Goal: Information Seeking & Learning: Learn about a topic

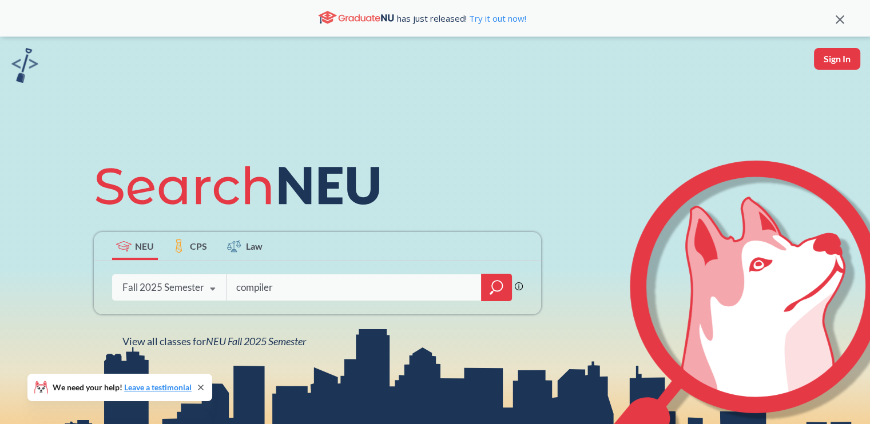
type input "compilers"
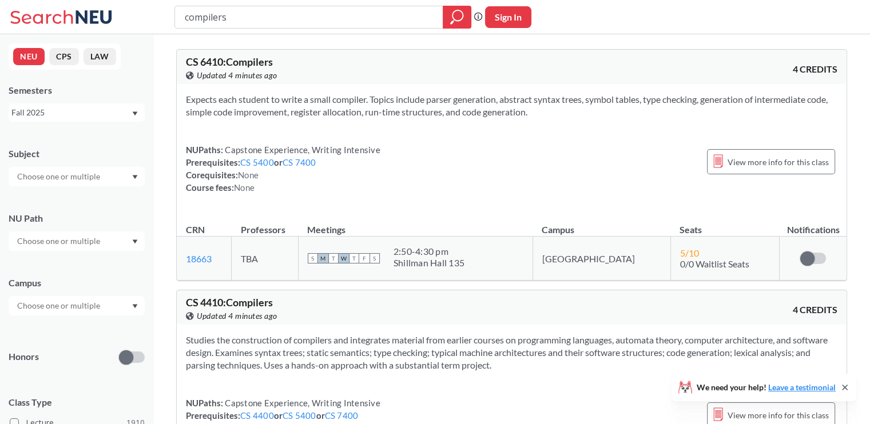
click at [366, 148] on span "Capstone Experience, Writing Intensive" at bounding box center [301, 150] width 157 height 10
click at [436, 140] on div "Expects each student to write a small compiler. Topics include parser generatio…" at bounding box center [512, 148] width 670 height 128
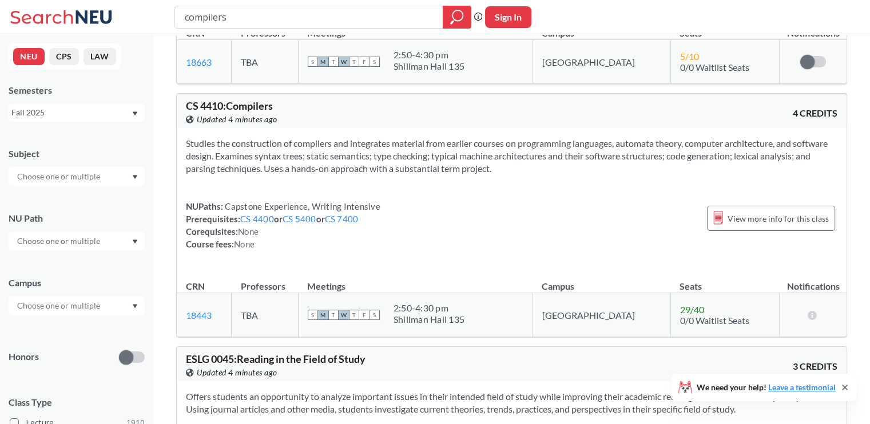
scroll to position [229, 0]
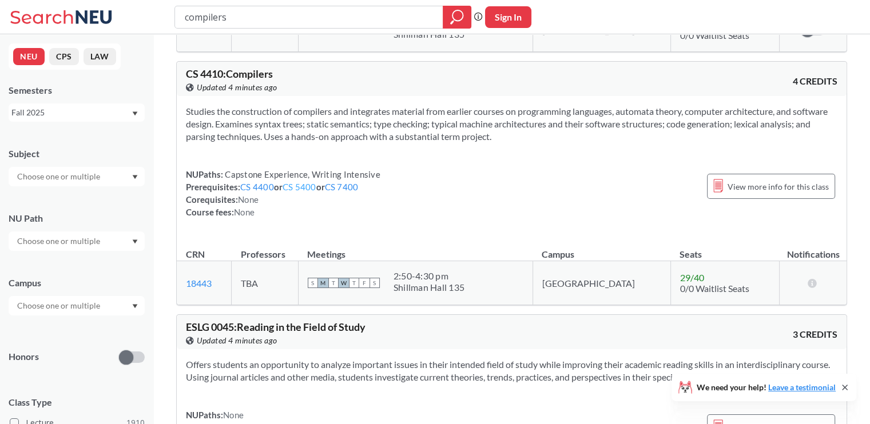
click at [291, 187] on link "CS 5400" at bounding box center [299, 187] width 34 height 10
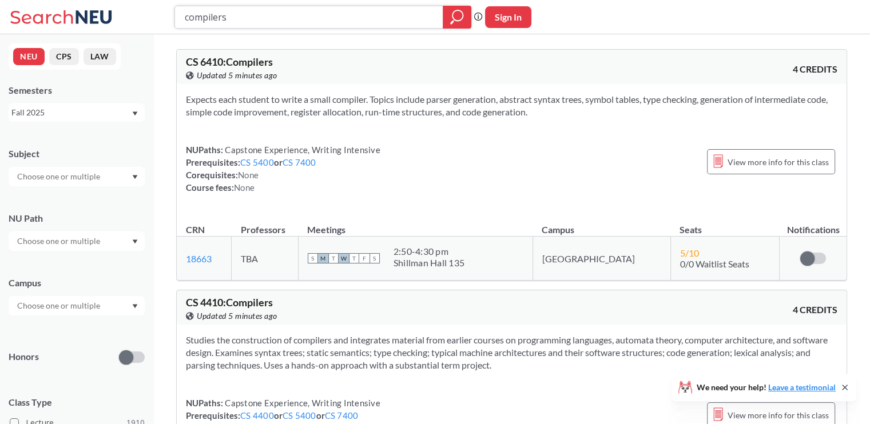
click at [215, 20] on input "compilers" at bounding box center [309, 16] width 251 height 19
type input "programming lang"
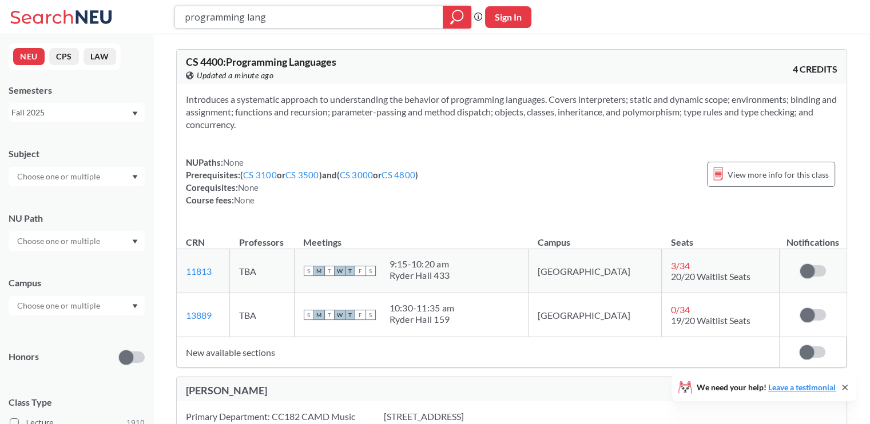
drag, startPoint x: 295, startPoint y: 15, endPoint x: 121, endPoint y: 16, distance: 174.4
click at [121, 16] on div "programming lang Phrase search guarantees the exact search appears in the resul…" at bounding box center [435, 17] width 870 height 34
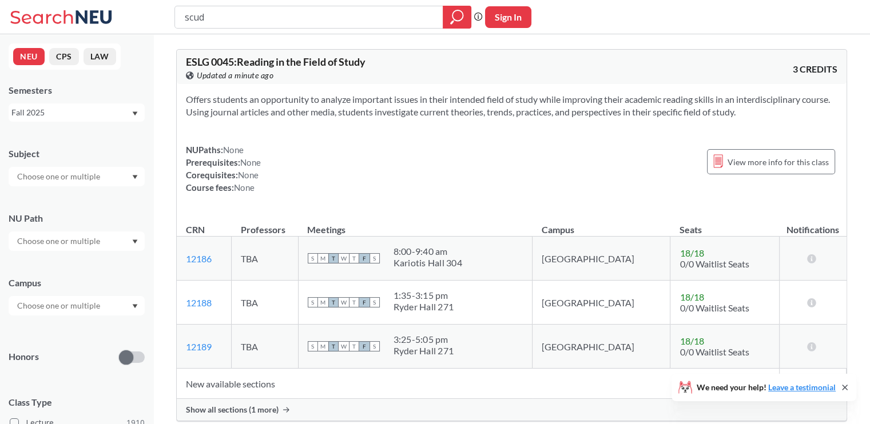
type input "scuda"
type input "scuba"
type input "sports"
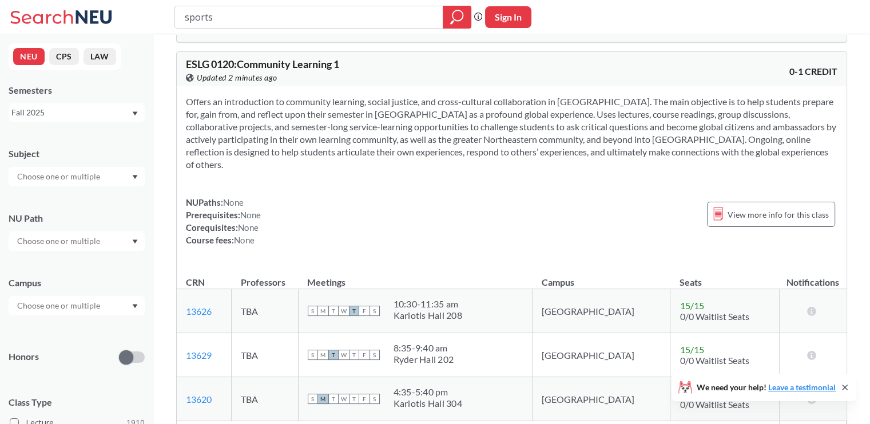
scroll to position [3087, 0]
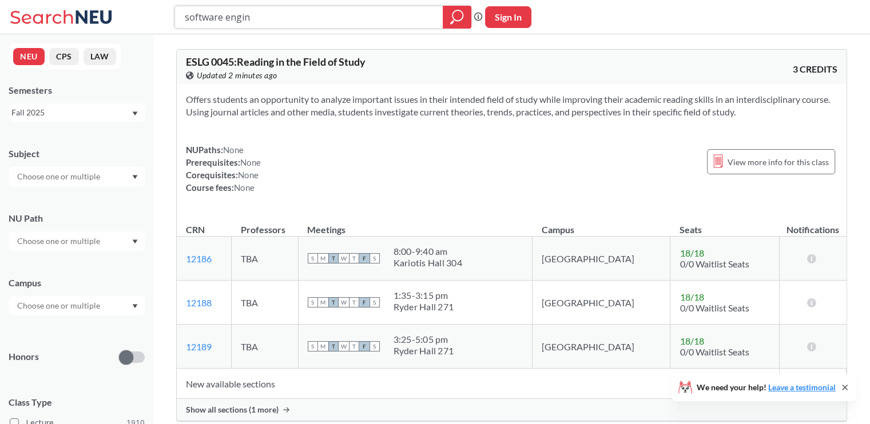
type input "software engine"
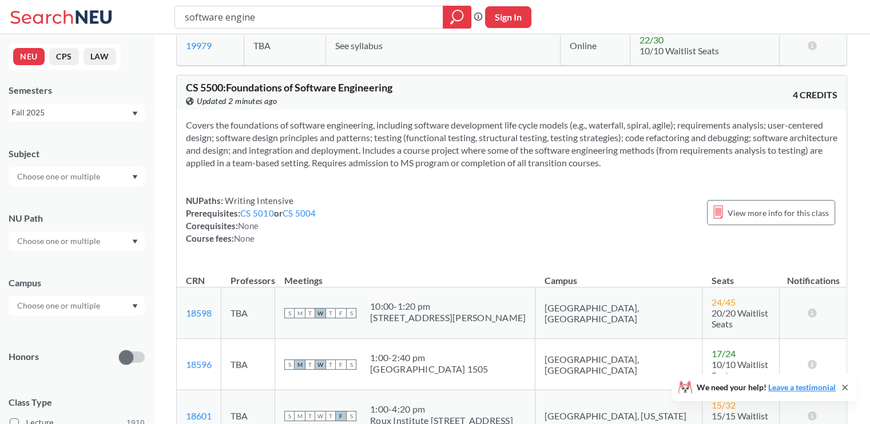
scroll to position [915, 0]
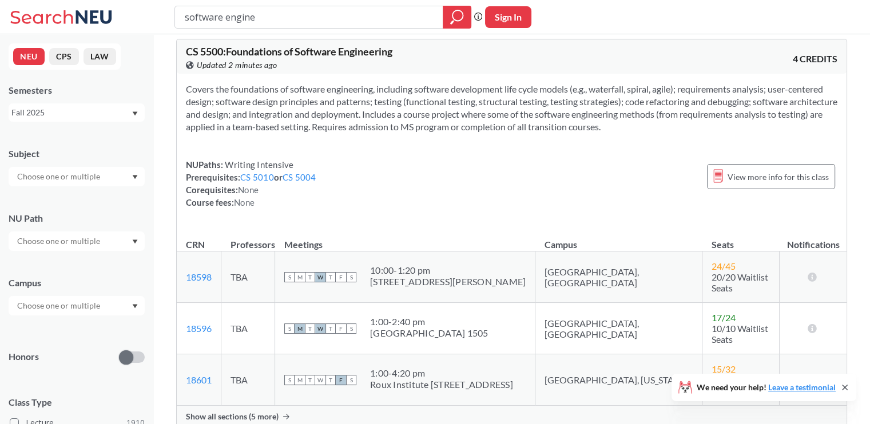
click at [293, 406] on div "Show all sections (5 more)" at bounding box center [512, 417] width 670 height 22
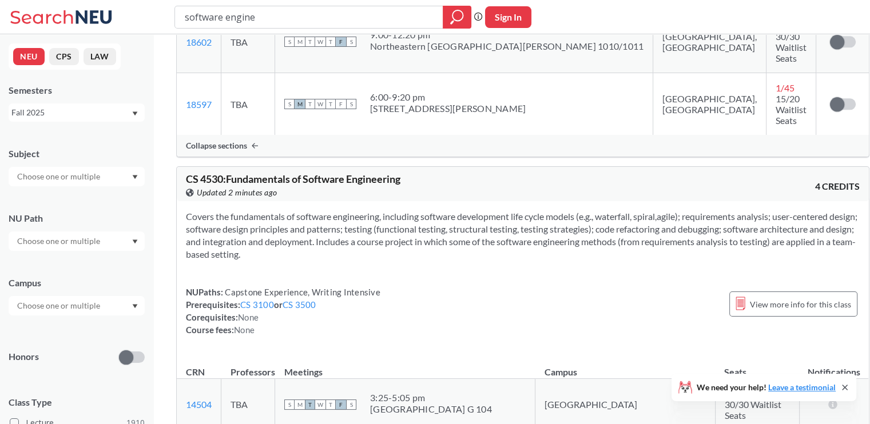
scroll to position [1544, 0]
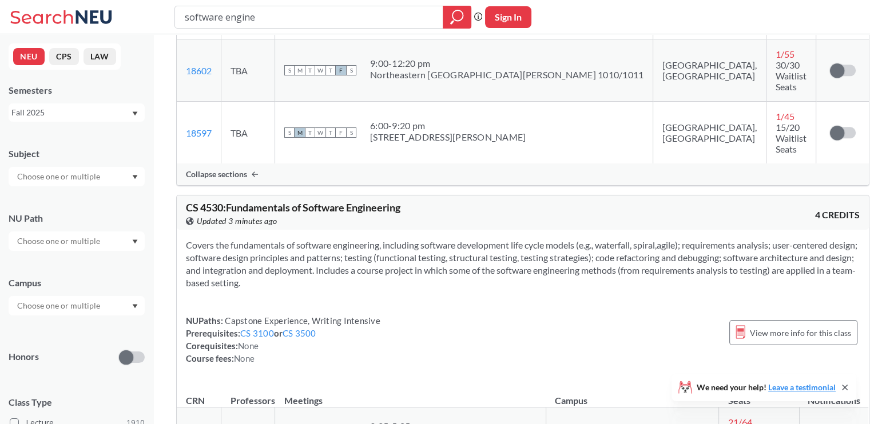
scroll to position [1429, 0]
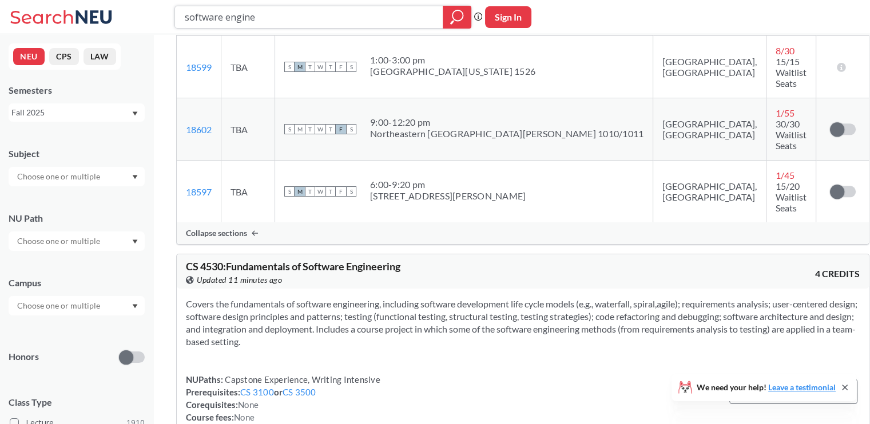
drag, startPoint x: 304, startPoint y: 18, endPoint x: 140, endPoint y: 15, distance: 164.7
click at [140, 15] on div "software engine Phrase search guarantees the exact search appears in the result…" at bounding box center [435, 17] width 870 height 34
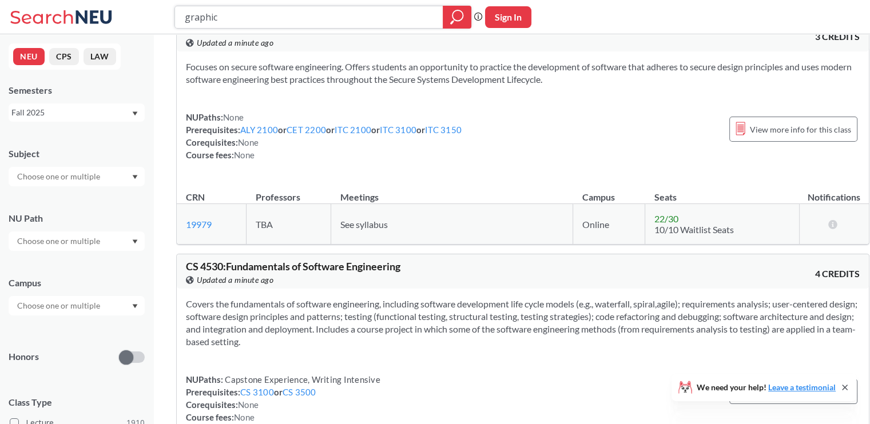
type input "graphics"
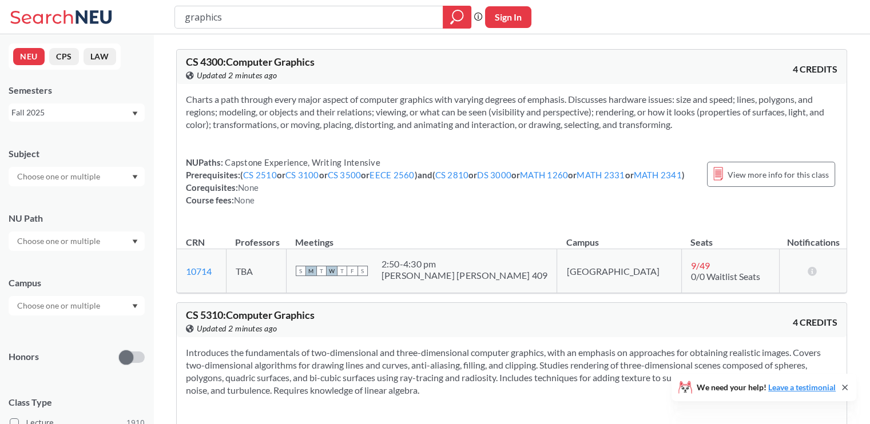
drag, startPoint x: 260, startPoint y: 27, endPoint x: 142, endPoint y: 31, distance: 117.9
click at [142, 31] on div "graphics Phrase search guarantees the exact search appears in the results. Ex. …" at bounding box center [435, 17] width 870 height 34
drag, startPoint x: 222, startPoint y: 21, endPoint x: 167, endPoint y: 27, distance: 55.2
click at [167, 27] on div "graphics Phrase search guarantees the exact search appears in the results. Ex. …" at bounding box center [435, 17] width 870 height 34
type input "CS 4100"
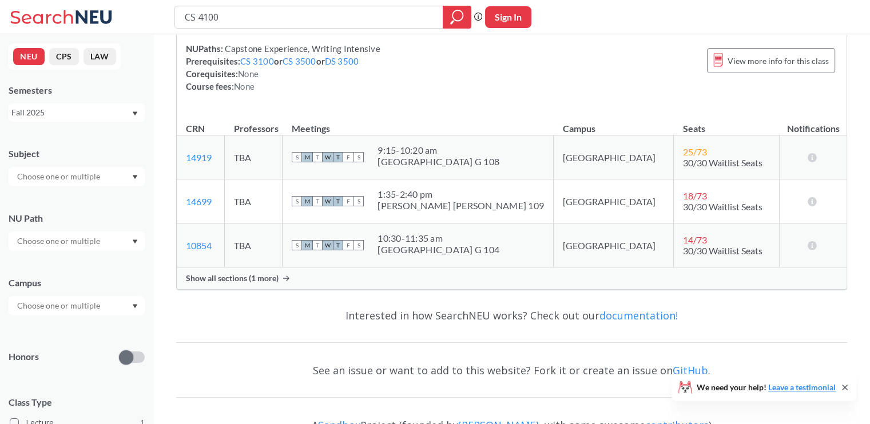
scroll to position [114, 0]
click at [272, 288] on div "CS 4100 : Artificial Intelligence View this course on Banner. Updated 2 minutes…" at bounding box center [511, 112] width 671 height 354
click at [274, 281] on span "Show all sections (1 more)" at bounding box center [232, 278] width 93 height 10
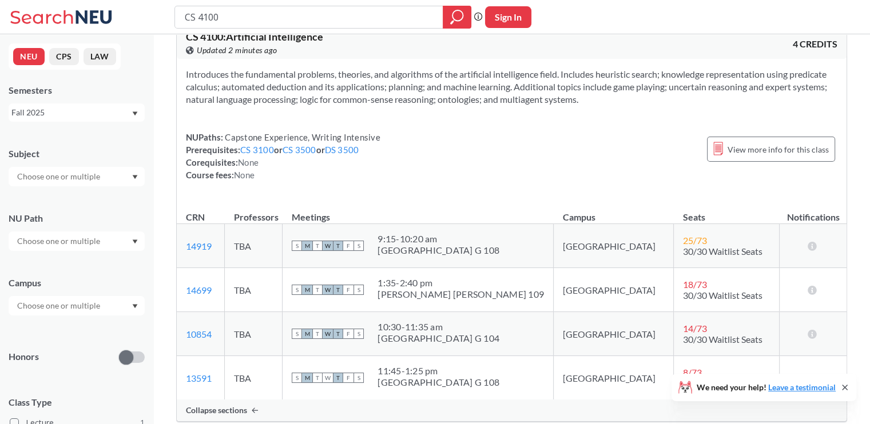
scroll to position [0, 0]
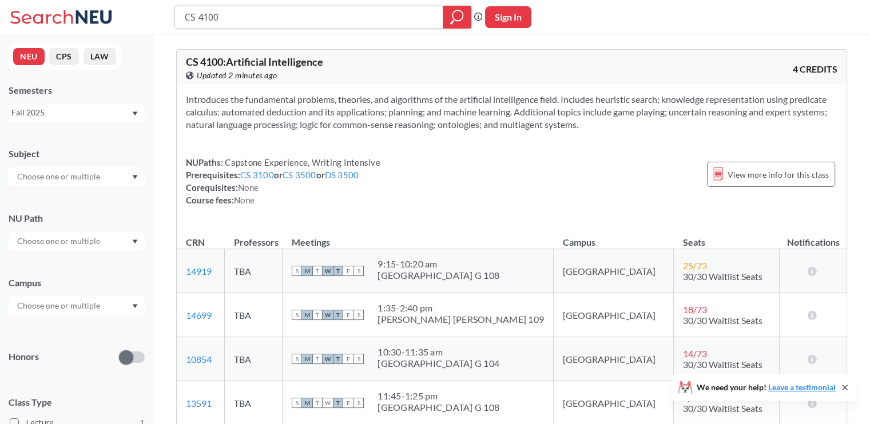
click at [202, 15] on input "CS 4100" at bounding box center [309, 16] width 251 height 19
type input "CS 5100"
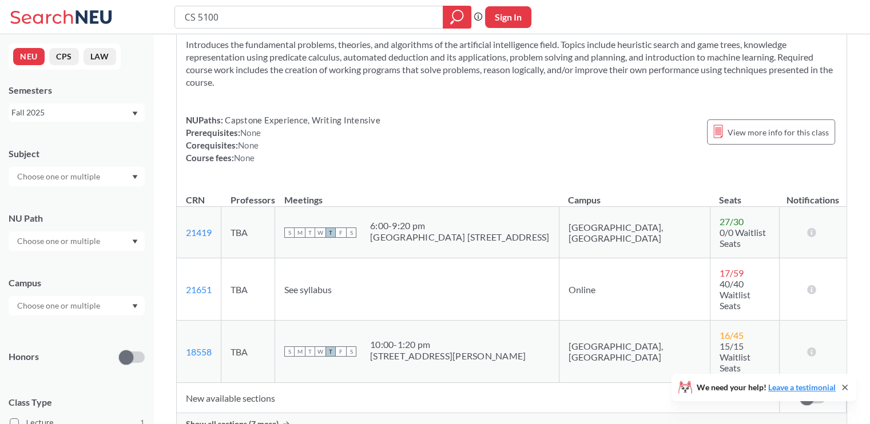
scroll to position [57, 0]
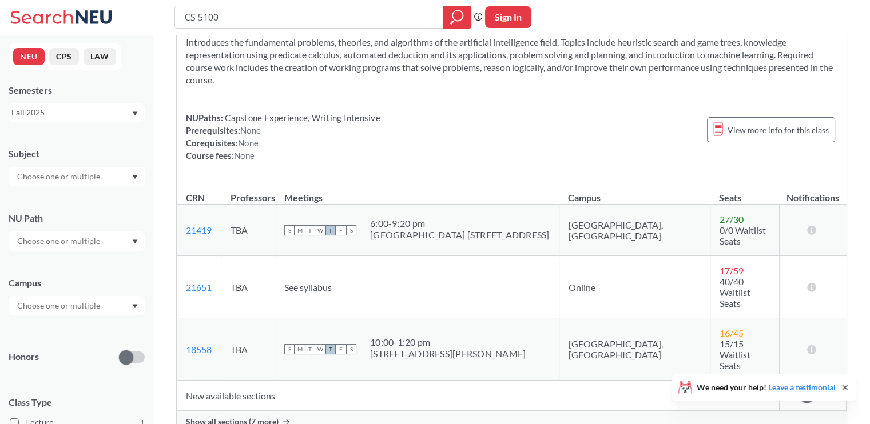
click at [242, 411] on div "Show all sections (7 more)" at bounding box center [512, 422] width 670 height 22
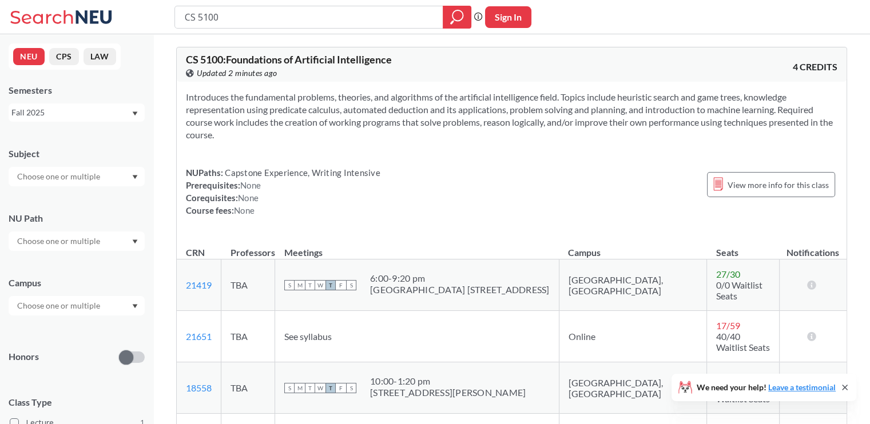
scroll to position [0, 0]
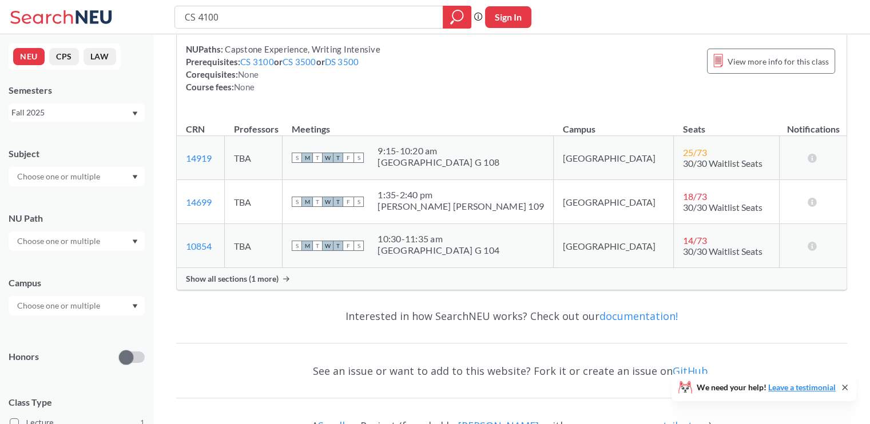
scroll to position [114, 0]
click at [273, 277] on span "Show all sections (1 more)" at bounding box center [232, 278] width 93 height 10
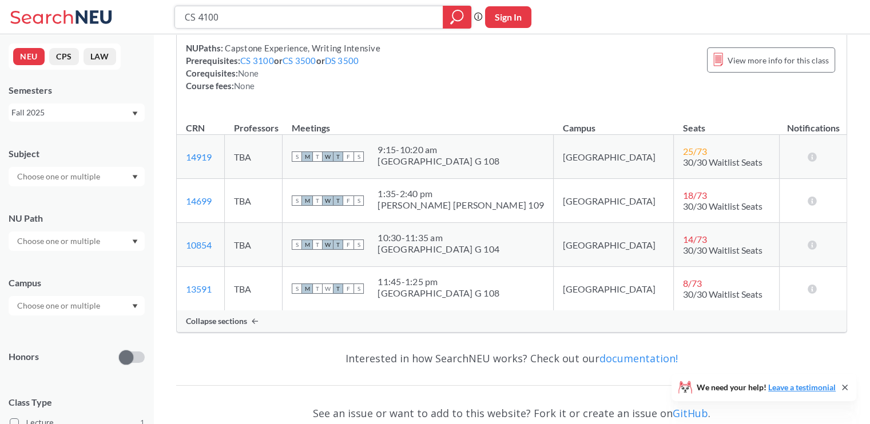
drag, startPoint x: 315, startPoint y: 13, endPoint x: 123, endPoint y: 34, distance: 193.3
click at [123, 34] on div "CS 4100 Phrase search guarantees the exact search appears in the results. Ex. I…" at bounding box center [435, 201] width 870 height 631
type input "differential"
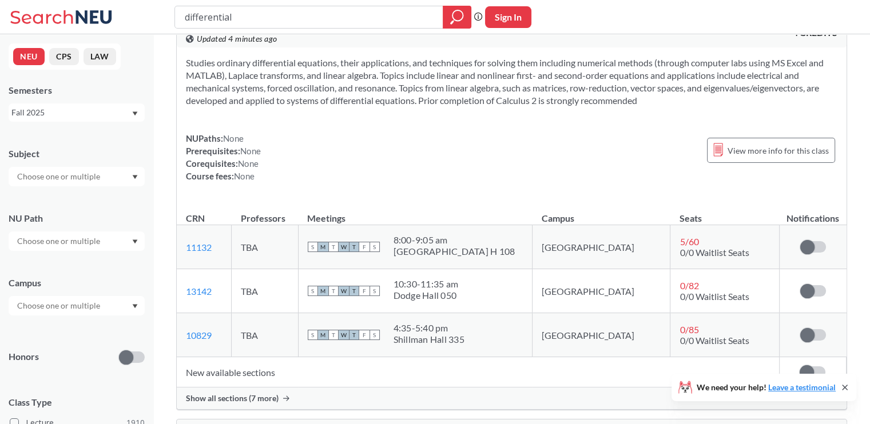
scroll to position [915, 0]
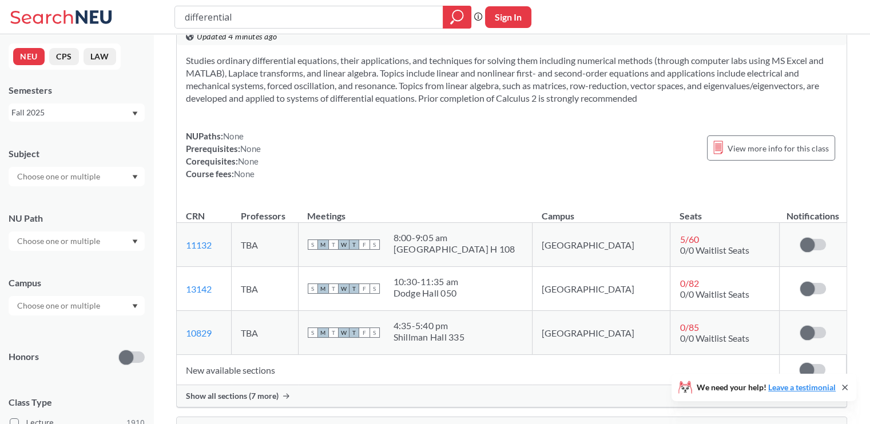
click at [271, 392] on span "Show all sections (7 more)" at bounding box center [232, 396] width 93 height 10
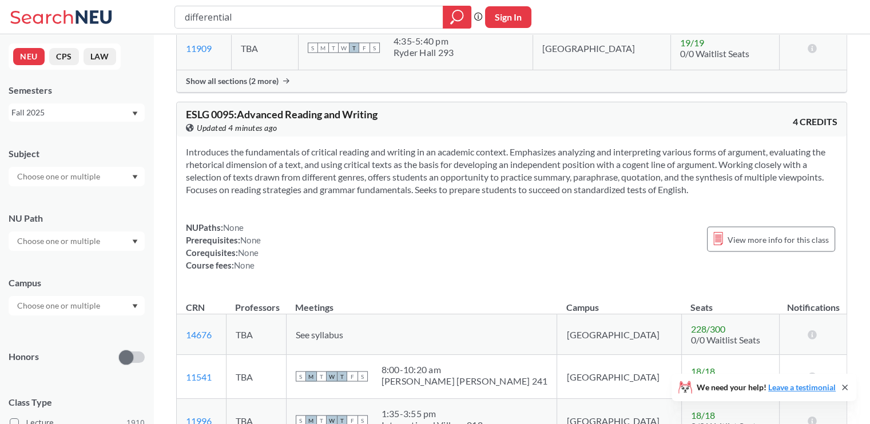
scroll to position [2344, 0]
